Goal: Information Seeking & Learning: Understand process/instructions

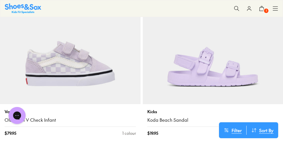
scroll to position [1250, 0]
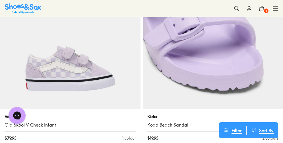
click at [212, 87] on img at bounding box center [213, 39] width 140 height 140
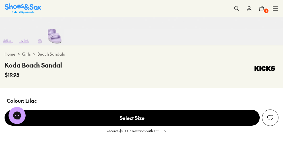
select select "*"
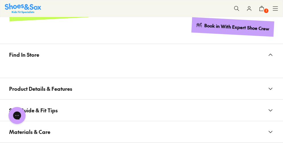
scroll to position [625, 0]
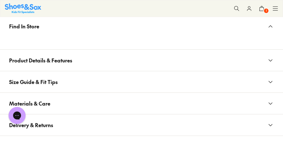
click at [210, 64] on button "Product Details & Features" at bounding box center [141, 60] width 283 height 21
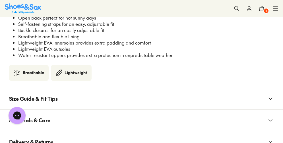
scroll to position [710, 0]
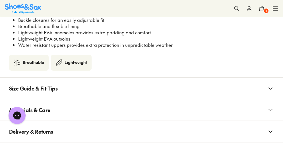
click at [231, 94] on button "Size Guide & Fit Tips" at bounding box center [141, 88] width 283 height 21
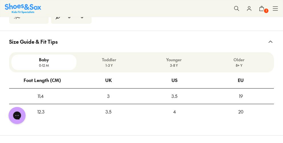
scroll to position [767, 0]
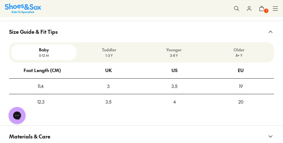
click at [132, 32] on button "Size Guide & Fit Tips" at bounding box center [141, 31] width 283 height 21
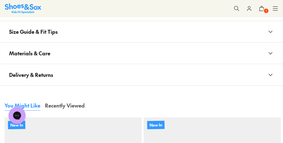
click at [125, 51] on button "Materials & Care" at bounding box center [141, 53] width 283 height 21
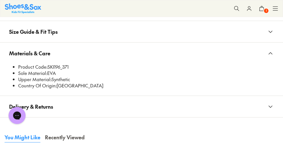
click at [125, 51] on button "Materials & Care" at bounding box center [141, 53] width 283 height 21
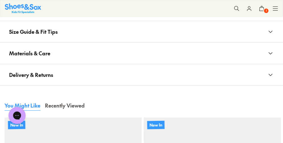
click at [116, 84] on button "Delivery & Returns" at bounding box center [141, 74] width 283 height 21
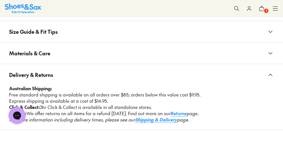
click at [117, 81] on button "Delivery & Returns" at bounding box center [141, 74] width 283 height 21
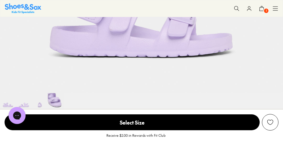
scroll to position [227, 0]
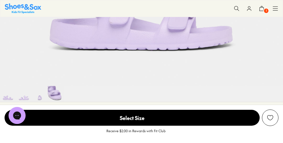
click at [34, 95] on img at bounding box center [40, 94] width 16 height 16
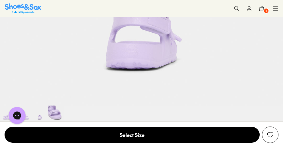
scroll to position [230, 0]
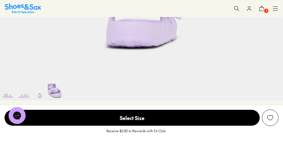
click at [13, 93] on img at bounding box center [8, 92] width 16 height 16
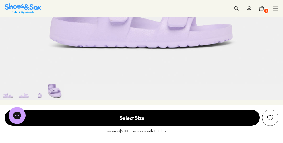
scroll to position [227, 0]
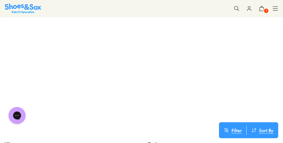
scroll to position [4198, 0]
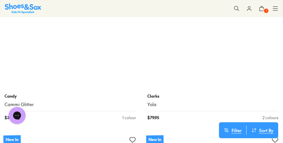
scroll to position [7891, 0]
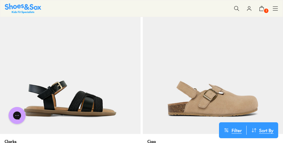
scroll to position [5618, 0]
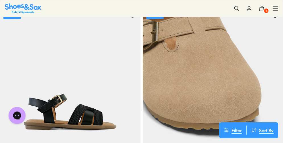
click at [247, 84] on img at bounding box center [213, 77] width 140 height 140
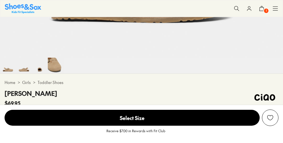
select select "*"
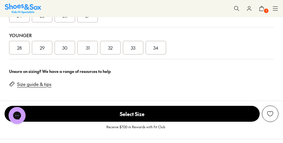
scroll to position [454, 0]
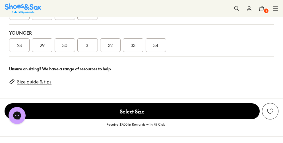
click at [43, 85] on link "Size guide & tips" at bounding box center [34, 82] width 34 height 6
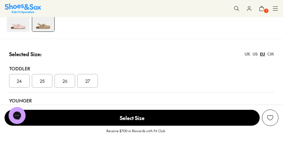
scroll to position [381, 0]
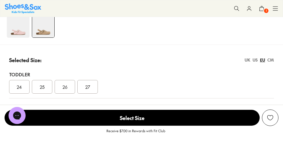
click at [271, 61] on div "CM" at bounding box center [270, 60] width 7 height 6
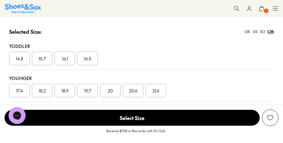
click at [249, 35] on div "UK" at bounding box center [247, 32] width 6 height 6
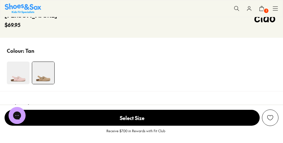
scroll to position [324, 0]
